Goal: Information Seeking & Learning: Learn about a topic

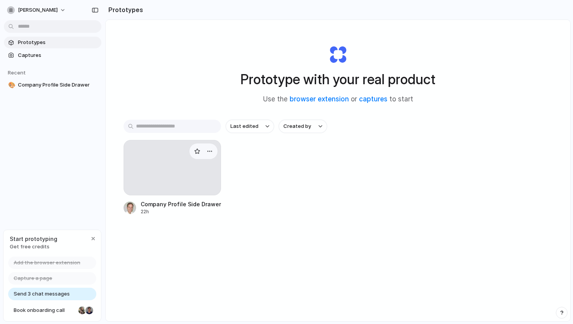
click at [141, 173] on div at bounding box center [173, 167] width 98 height 55
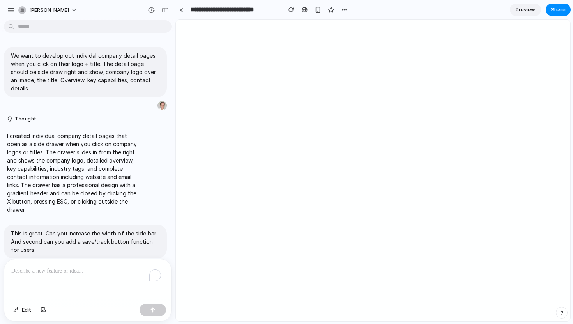
scroll to position [218, 0]
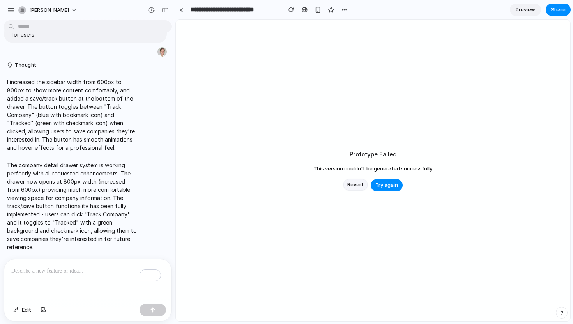
click at [355, 186] on span "Revert" at bounding box center [356, 185] width 16 height 8
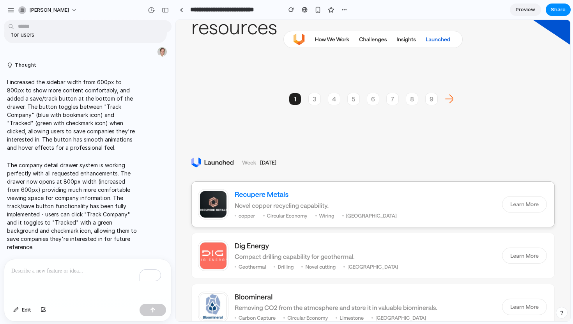
scroll to position [0, 0]
click at [312, 194] on h3 "Recupere Metals" at bounding box center [365, 195] width 260 height 10
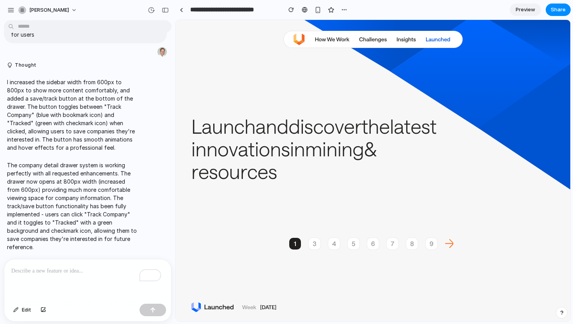
scroll to position [117, 0]
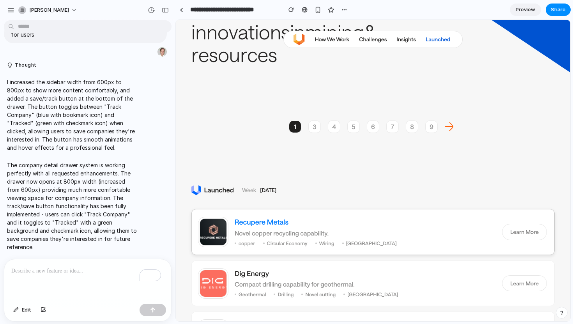
click at [243, 227] on h3 "Recupere Metals" at bounding box center [365, 222] width 260 height 10
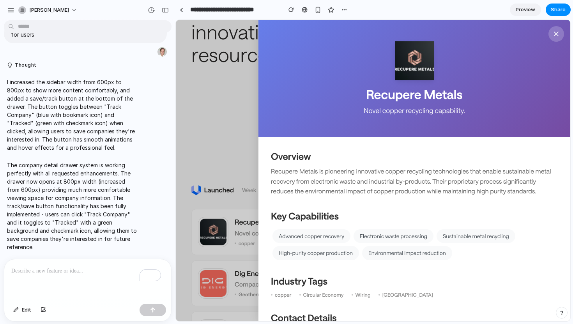
click at [225, 137] on div "Recupere Metals Novel copper recycling capability. Overview Recupere Metals is …" at bounding box center [373, 171] width 395 height 302
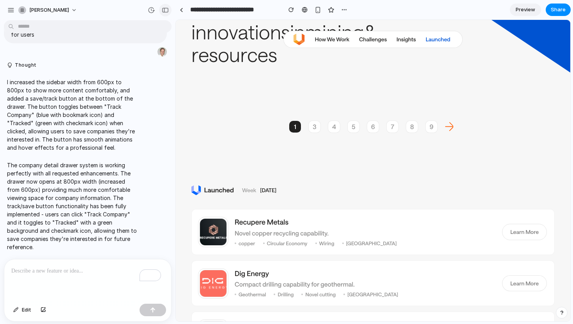
click at [166, 13] on button "button" at bounding box center [165, 10] width 12 height 12
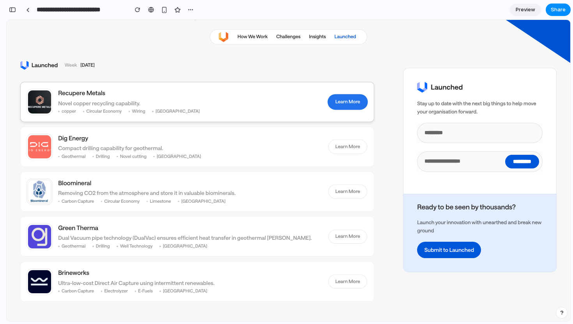
scroll to position [168, 0]
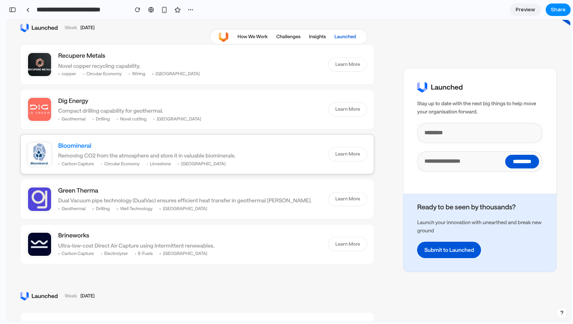
click at [73, 147] on h3 "Bloomineral" at bounding box center [190, 146] width 264 height 9
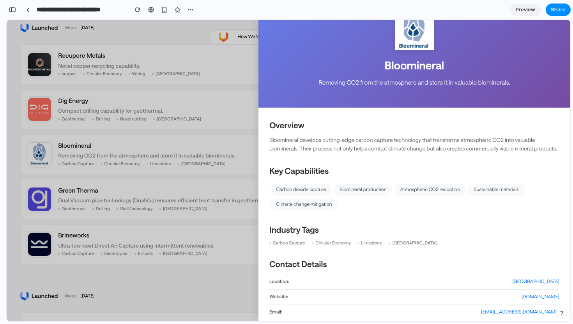
scroll to position [0, 0]
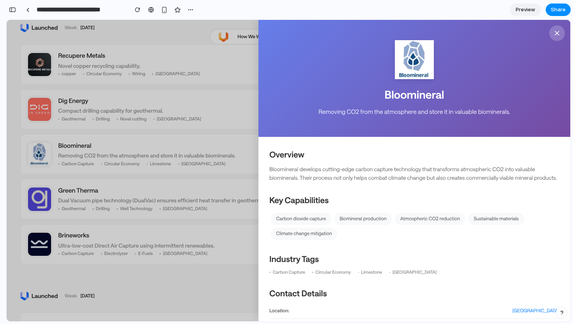
click at [236, 83] on div "Bloomineral Removing CO2 from the atmosphere and store it in valuable biominera…" at bounding box center [289, 171] width 564 height 302
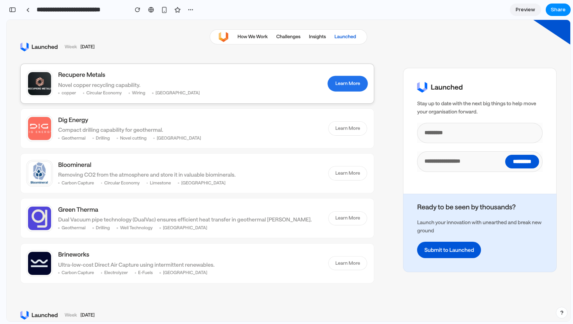
scroll to position [143, 0]
